Goal: Check status: Check status

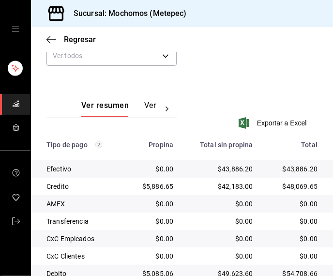
scroll to position [206, 0]
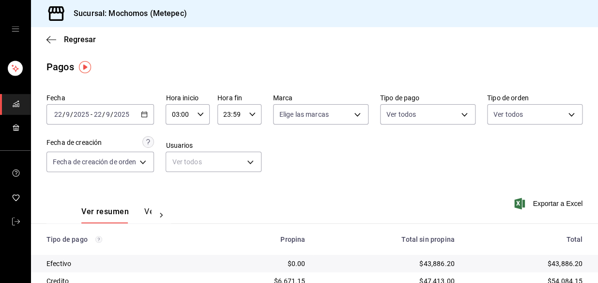
click at [148, 113] on icon "button" at bounding box center [144, 114] width 7 height 7
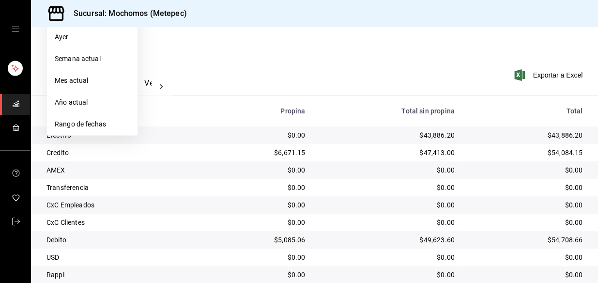
scroll to position [132, 0]
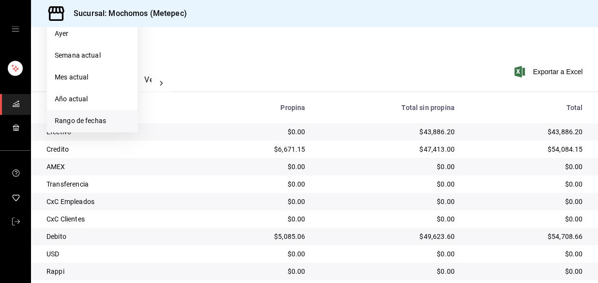
click at [100, 113] on li "Rango de fechas" at bounding box center [92, 121] width 91 height 22
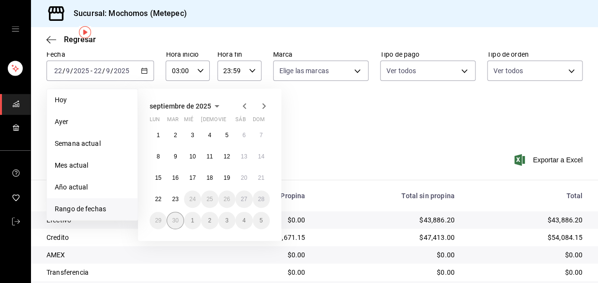
scroll to position [44, 0]
click at [158, 196] on abbr "22" at bounding box center [158, 199] width 6 height 7
click at [174, 196] on abbr "23" at bounding box center [175, 199] width 6 height 7
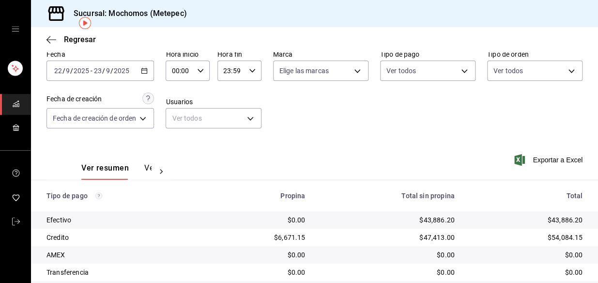
click at [203, 71] on icon "button" at bounding box center [200, 70] width 7 height 7
click at [181, 119] on button "03" at bounding box center [178, 120] width 18 height 19
type input "03:00"
click at [251, 72] on div at bounding box center [299, 141] width 598 height 283
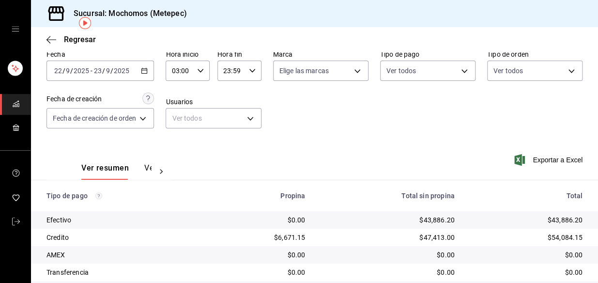
click at [249, 71] on icon "button" at bounding box center [252, 70] width 7 height 7
click at [303, 117] on div at bounding box center [299, 141] width 598 height 283
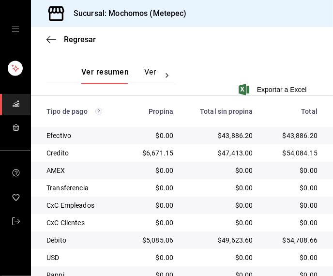
scroll to position [266, 0]
